Goal: Information Seeking & Learning: Learn about a topic

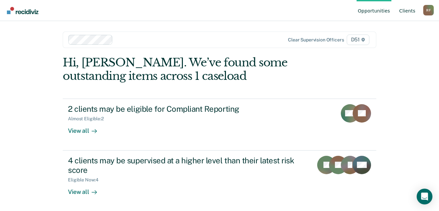
click at [412, 10] on link "Client s" at bounding box center [407, 10] width 19 height 21
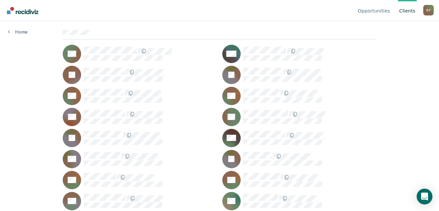
scroll to position [66, 0]
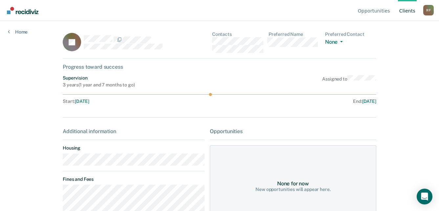
click at [212, 44] on div "JB Contacts Preferred Name Preferred Contact None Call Text Email None" at bounding box center [220, 45] width 314 height 27
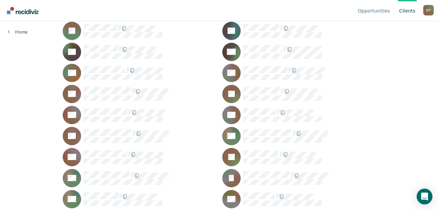
scroll to position [723, 0]
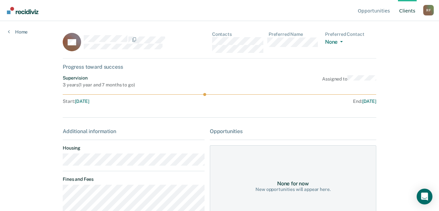
click at [211, 42] on div "DS Contacts Preferred Name Preferred Contact None Call Text Email None" at bounding box center [220, 45] width 314 height 27
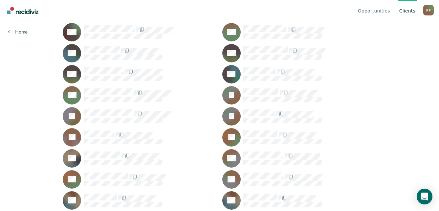
scroll to position [361, 0]
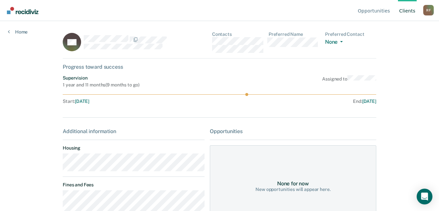
click at [213, 44] on div "KH Contacts Preferred Name Preferred Contact None Call Text Email None" at bounding box center [220, 45] width 314 height 27
